Goal: Navigation & Orientation: Find specific page/section

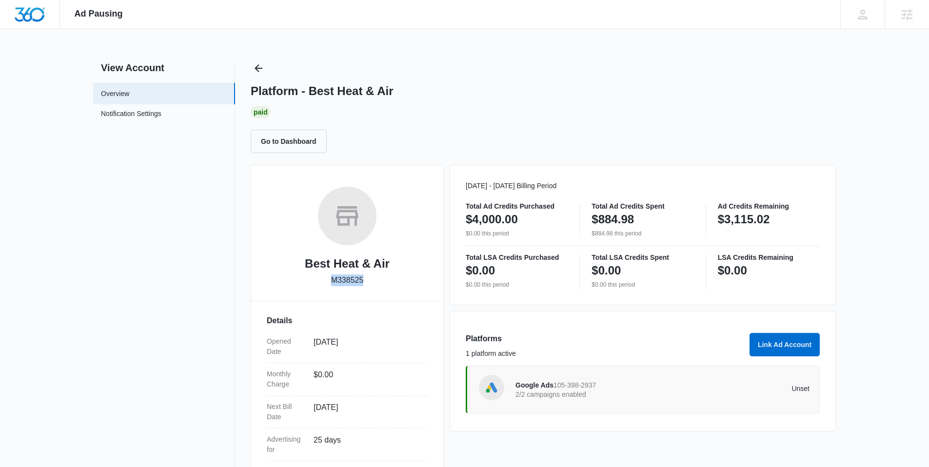
drag, startPoint x: 332, startPoint y: 279, endPoint x: 363, endPoint y: 280, distance: 31.7
click at [364, 280] on p "M338525" at bounding box center [347, 281] width 33 height 12
copy p "M338525"
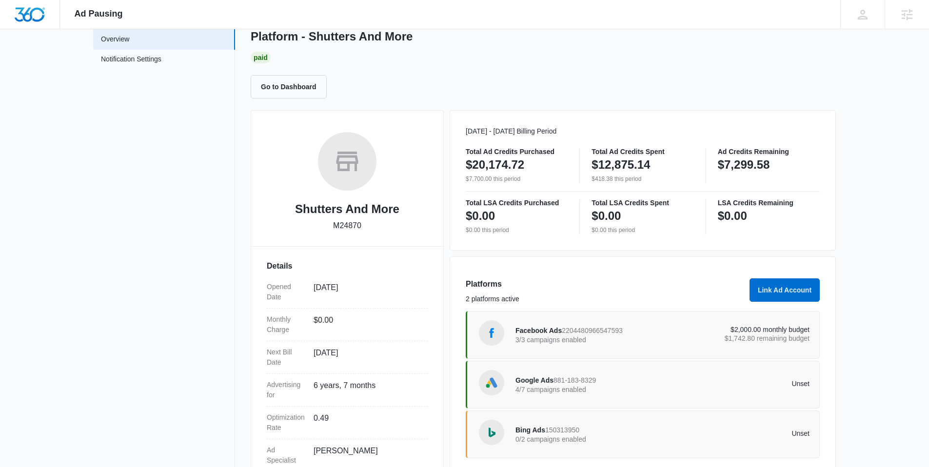
scroll to position [55, 0]
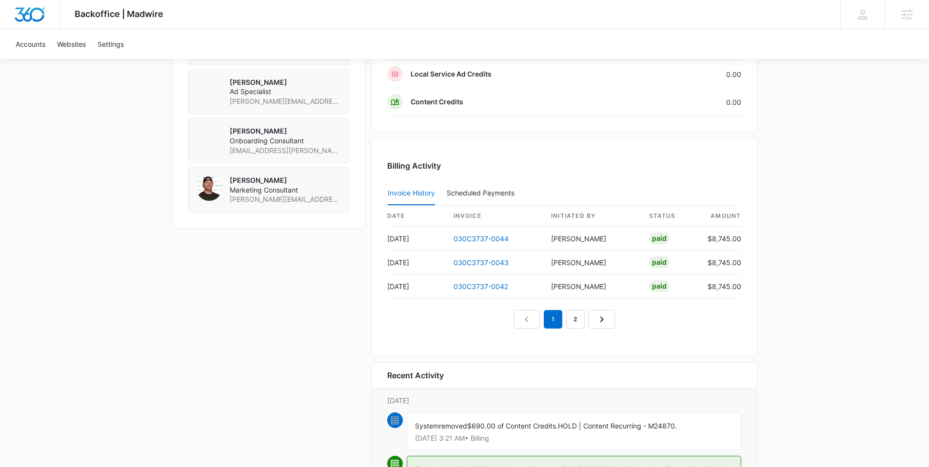
scroll to position [934, 0]
